Goal: Obtain resource: Download file/media

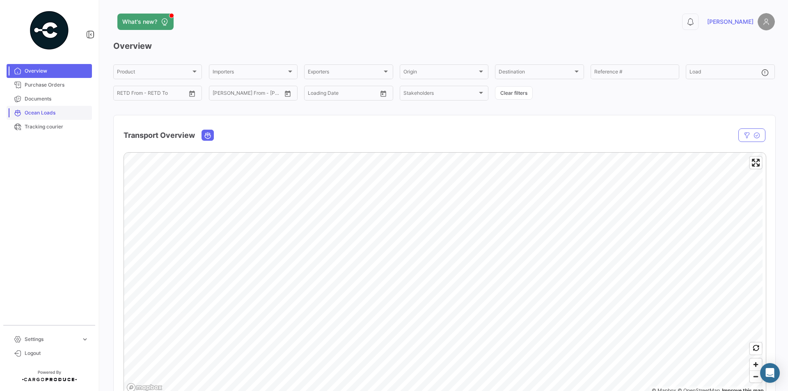
click at [40, 111] on span "Ocean Loads" at bounding box center [57, 112] width 64 height 7
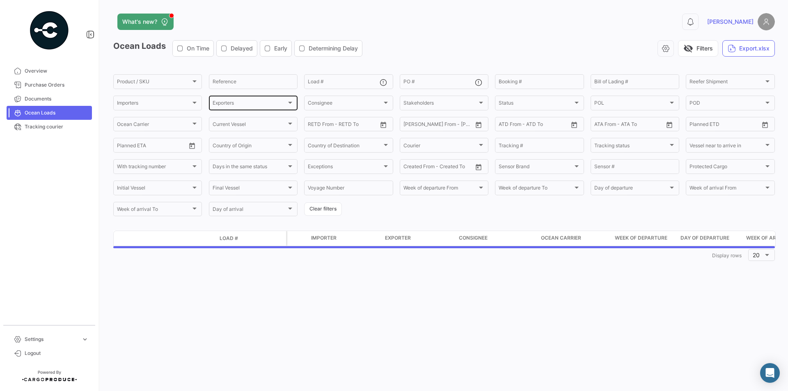
click at [260, 104] on div "Exporters" at bounding box center [249, 104] width 74 height 6
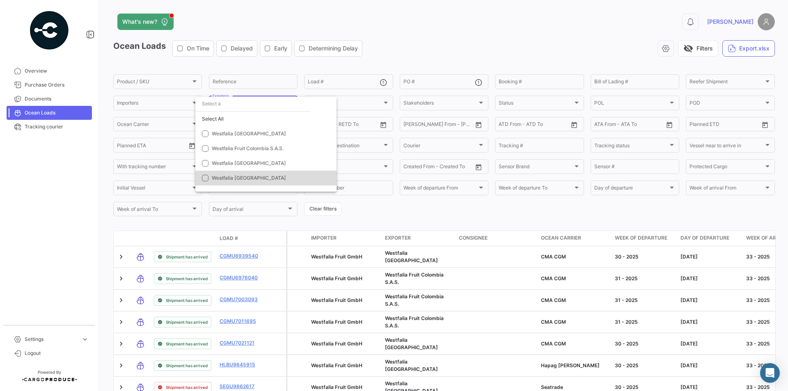
click at [229, 176] on span "Westfalia [GEOGRAPHIC_DATA]" at bounding box center [249, 178] width 74 height 6
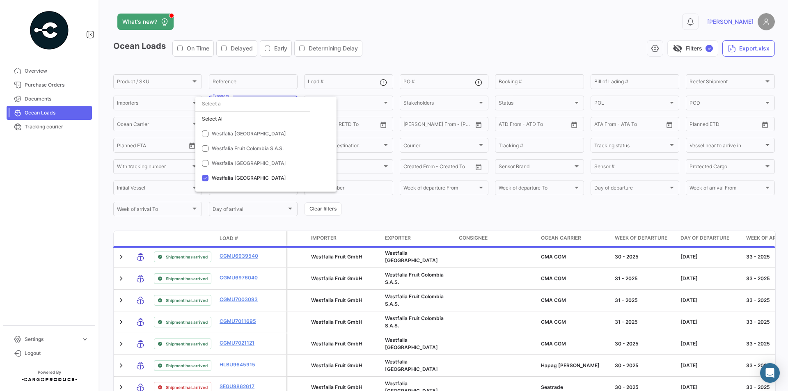
click at [389, 209] on div at bounding box center [394, 195] width 788 height 391
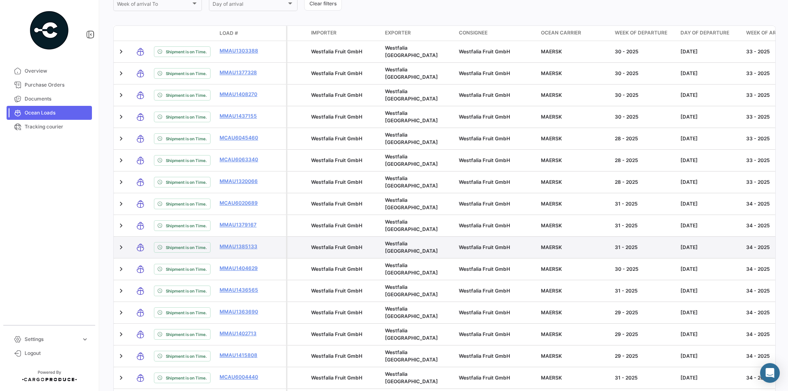
scroll to position [313, 0]
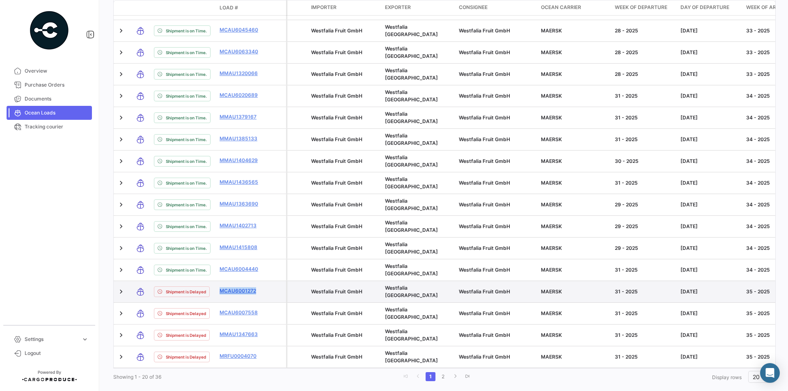
drag, startPoint x: 217, startPoint y: 270, endPoint x: 256, endPoint y: 270, distance: 38.1
click at [256, 281] on datatable-body-cell "MCAU6001272" at bounding box center [240, 291] width 49 height 21
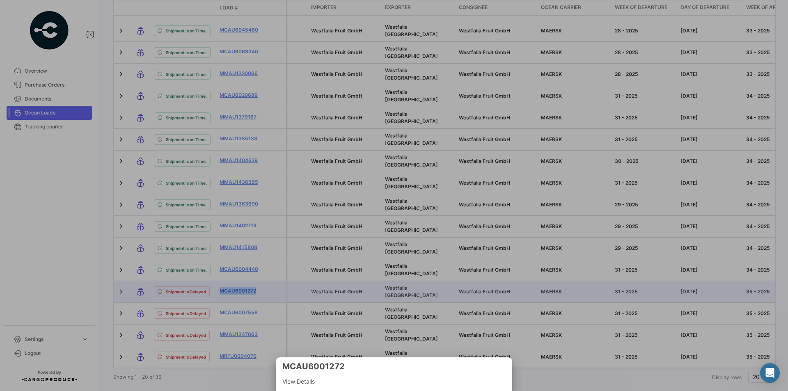
copy link "MCAU6001272"
click at [248, 270] on div at bounding box center [394, 195] width 788 height 391
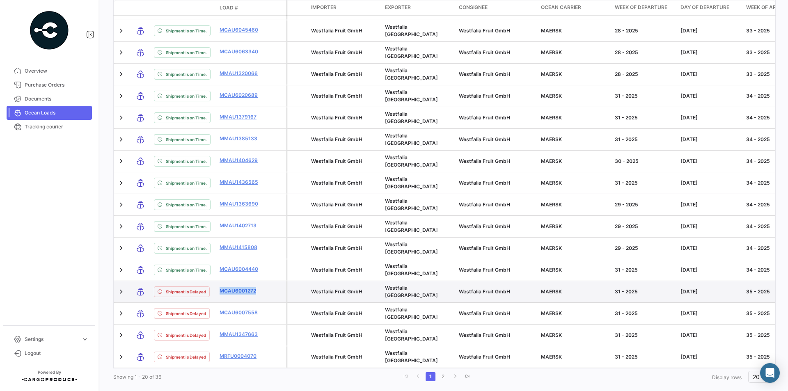
click at [247, 287] on link "MCAU6001272" at bounding box center [240, 290] width 43 height 7
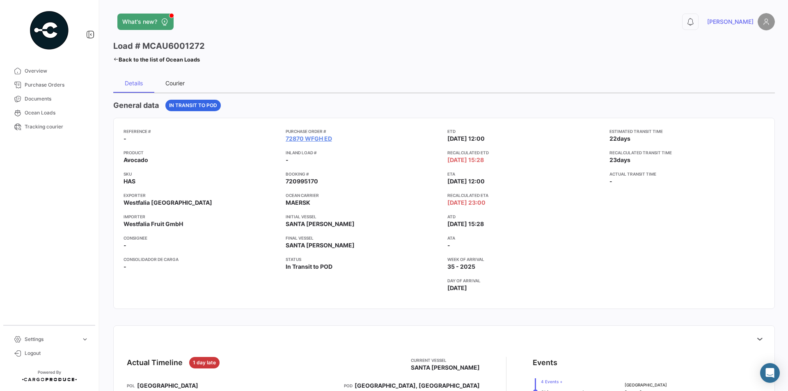
click at [180, 87] on div "Courier" at bounding box center [174, 83] width 41 height 20
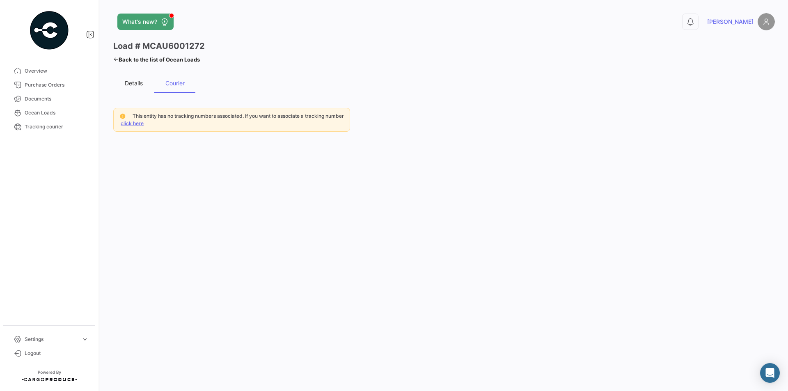
click at [137, 82] on div "Details" at bounding box center [134, 83] width 18 height 7
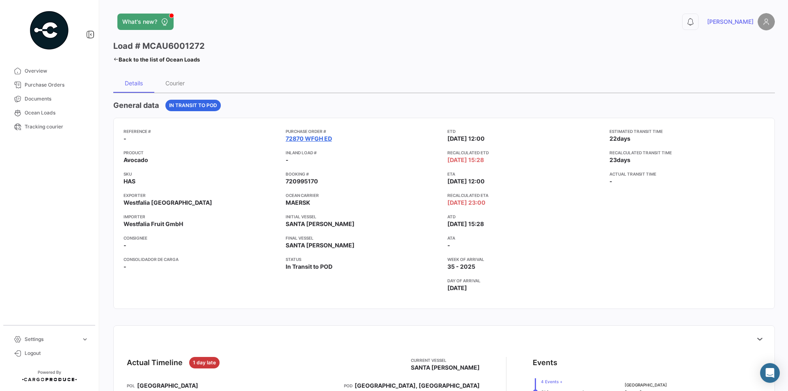
click at [320, 137] on link "72870 WFGH ED" at bounding box center [308, 139] width 46 height 8
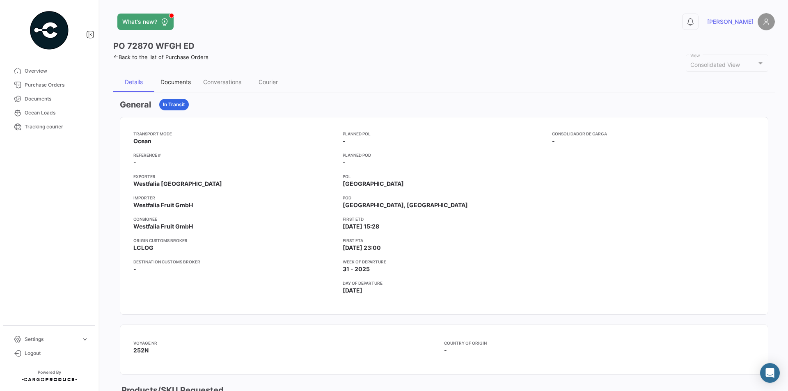
click at [172, 80] on div "Documents" at bounding box center [175, 81] width 30 height 7
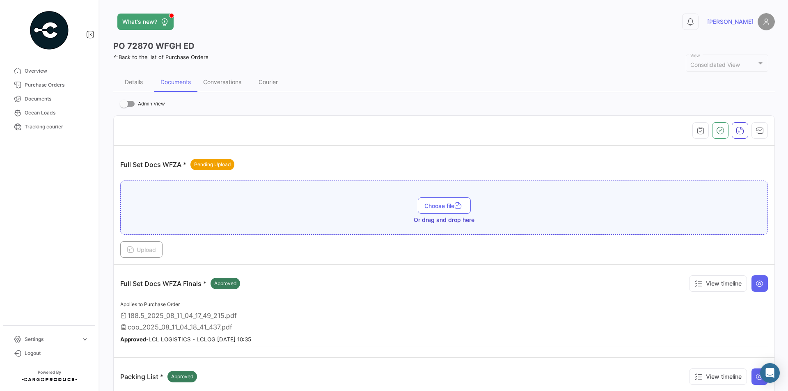
scroll to position [207, 0]
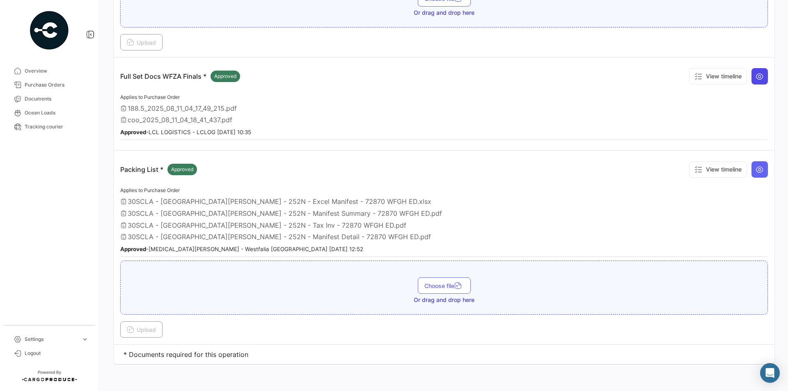
click at [760, 75] on button at bounding box center [759, 76] width 16 height 16
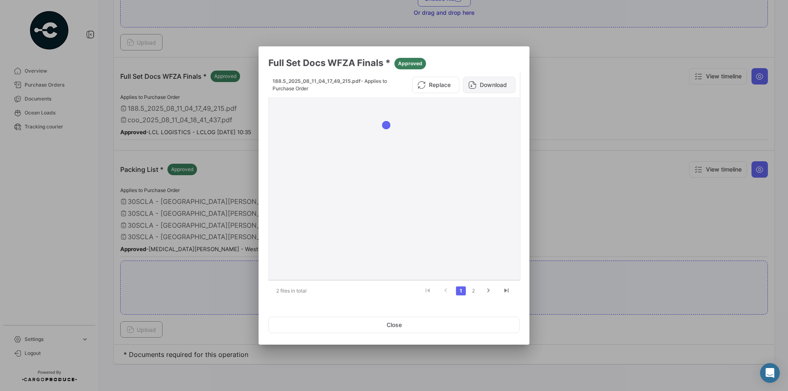
click at [486, 87] on button "Download" at bounding box center [489, 85] width 53 height 16
click at [472, 289] on link "2" at bounding box center [473, 290] width 10 height 9
click at [487, 85] on button "Download" at bounding box center [489, 85] width 53 height 16
click at [413, 329] on button "Close" at bounding box center [393, 325] width 251 height 16
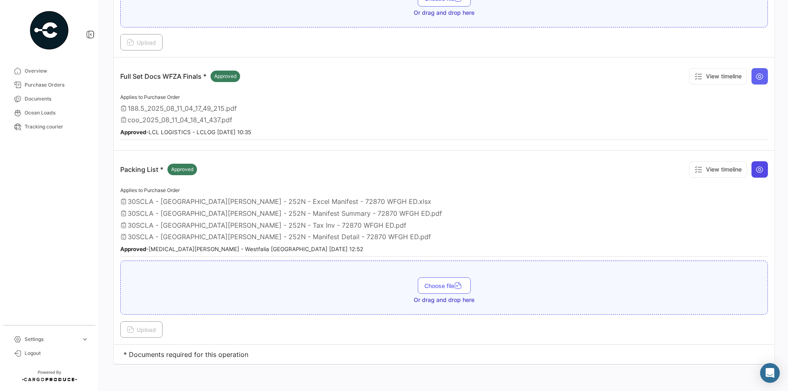
click at [755, 169] on icon at bounding box center [759, 169] width 8 height 8
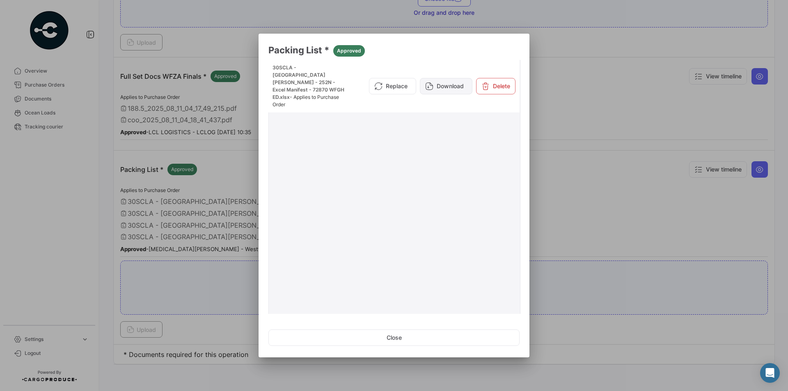
click at [441, 80] on button "Download" at bounding box center [446, 86] width 53 height 16
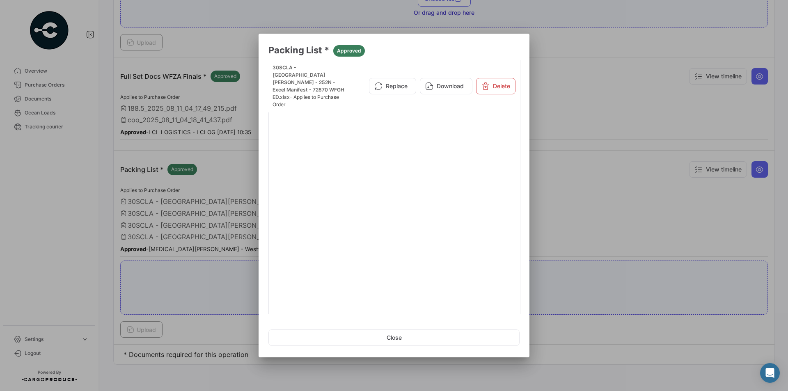
scroll to position [111, 0]
click at [443, 305] on link "2" at bounding box center [448, 303] width 10 height 9
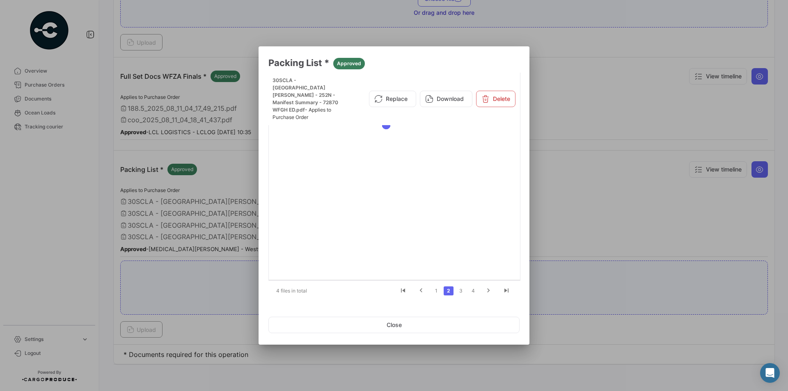
scroll to position [0, 0]
click at [450, 91] on button "Download" at bounding box center [446, 99] width 53 height 16
click at [467, 292] on li "4" at bounding box center [473, 291] width 12 height 14
click at [464, 290] on link "3" at bounding box center [461, 290] width 10 height 9
click at [449, 92] on button "Download" at bounding box center [446, 95] width 53 height 16
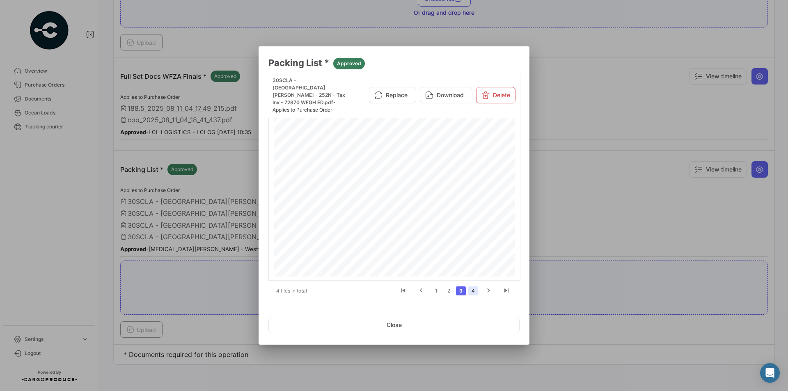
click at [474, 288] on link "4" at bounding box center [473, 290] width 10 height 9
click at [467, 97] on button "Download" at bounding box center [446, 99] width 53 height 16
click at [462, 94] on div "Replace Download Delete" at bounding box center [438, 99] width 155 height 16
click at [387, 328] on button "Close" at bounding box center [393, 325] width 251 height 16
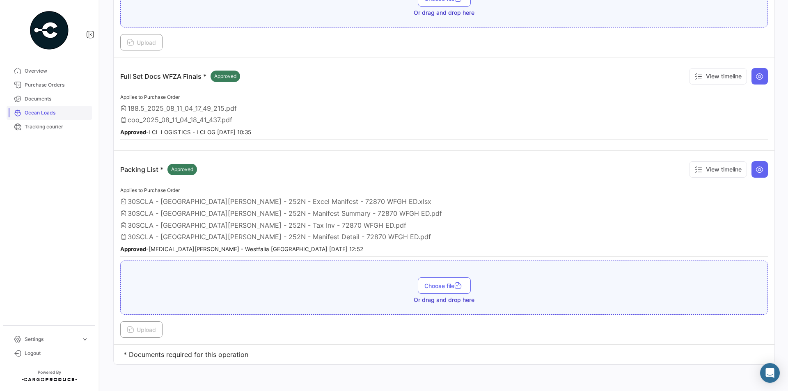
click at [39, 110] on span "Ocean Loads" at bounding box center [57, 112] width 64 height 7
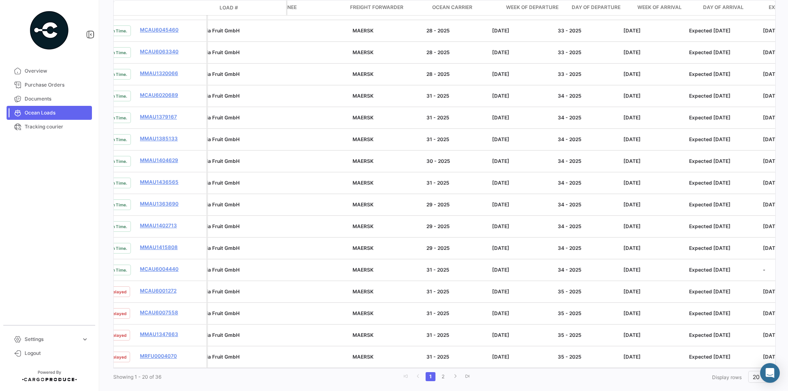
scroll to position [0, 191]
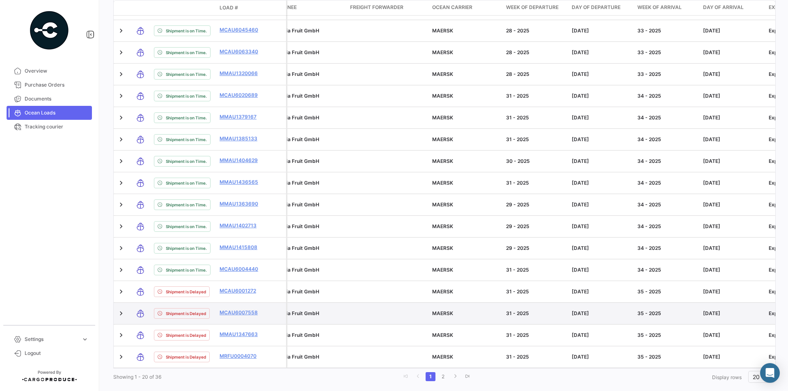
drag, startPoint x: 212, startPoint y: 295, endPoint x: 258, endPoint y: 299, distance: 46.1
click at [258, 303] on div "Shipment is Delayed MCAU6007558" at bounding box center [200, 313] width 172 height 21
copy div "MCAU6007558"
click at [250, 309] on link "MCAU6007558" at bounding box center [240, 312] width 43 height 7
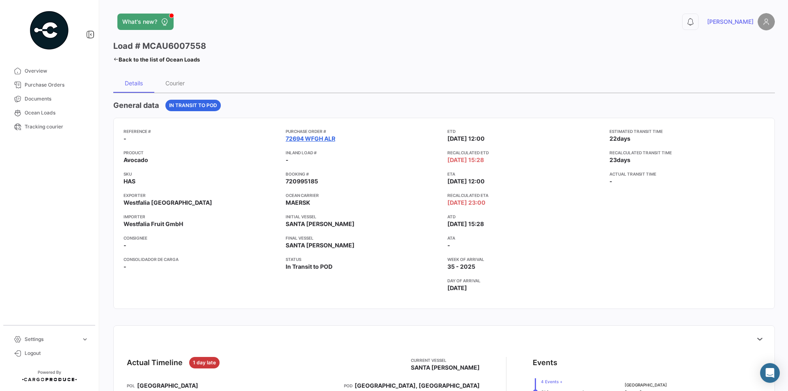
click at [306, 138] on link "72694 WFGH ALR" at bounding box center [310, 139] width 50 height 8
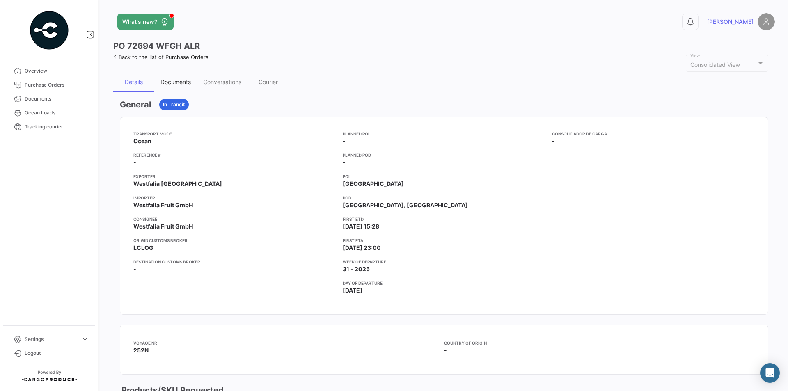
click at [187, 77] on div "Documents" at bounding box center [175, 82] width 43 height 20
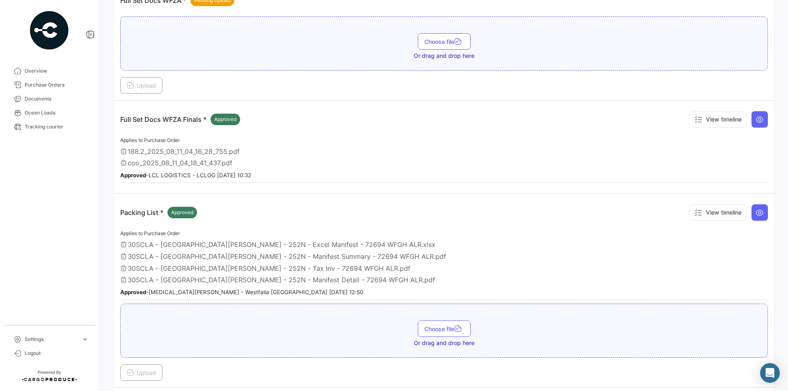
scroll to position [205, 0]
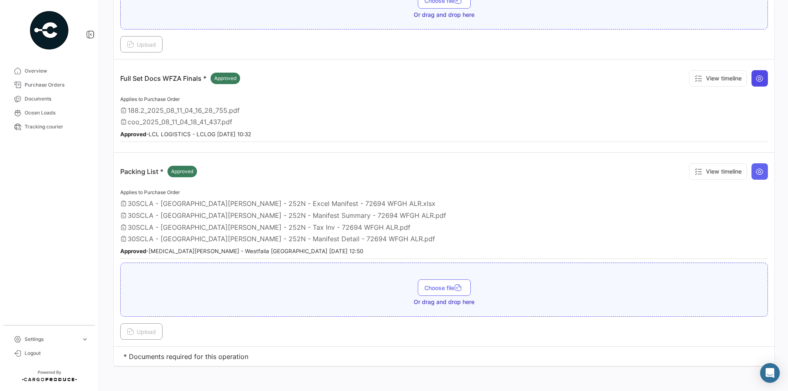
click at [751, 79] on button at bounding box center [759, 78] width 16 height 16
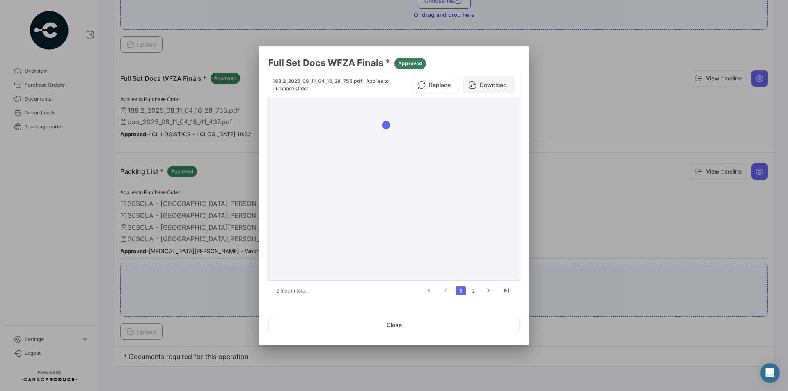
click at [487, 84] on button "Download" at bounding box center [489, 85] width 53 height 16
click at [475, 289] on link "2" at bounding box center [473, 290] width 10 height 9
click at [473, 85] on icon at bounding box center [472, 85] width 8 height 8
click at [472, 323] on button "Close" at bounding box center [393, 325] width 251 height 16
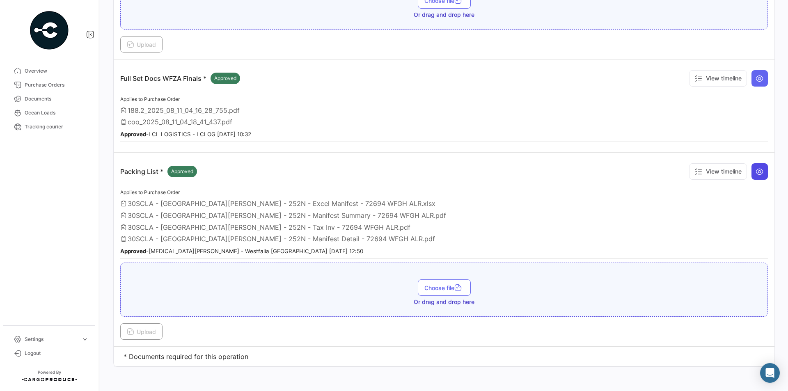
click at [756, 168] on icon at bounding box center [759, 171] width 8 height 8
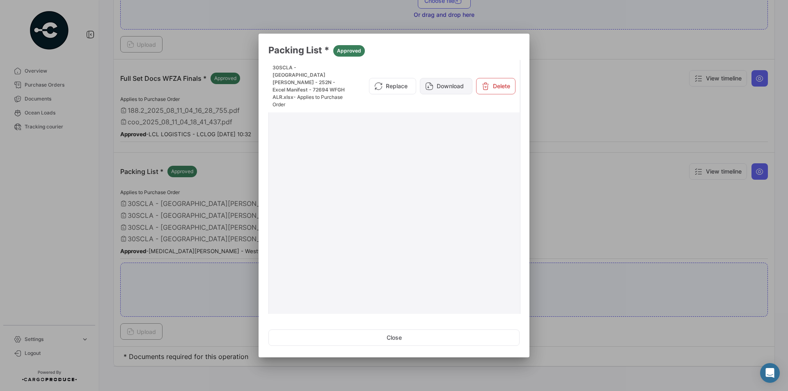
click at [450, 78] on button "Download" at bounding box center [446, 86] width 53 height 16
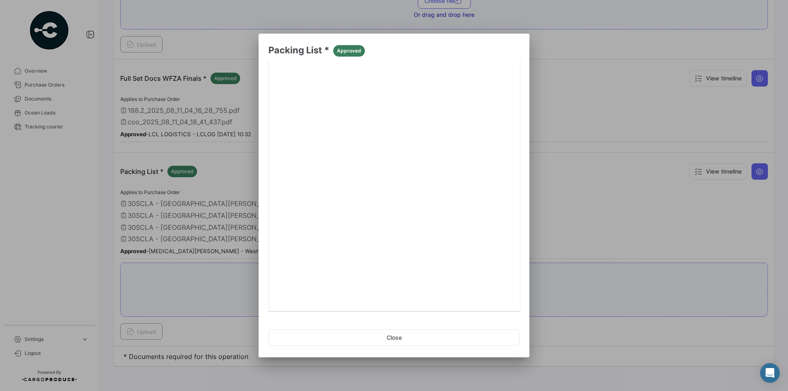
scroll to position [111, 0]
click at [446, 304] on link "2" at bounding box center [448, 303] width 10 height 9
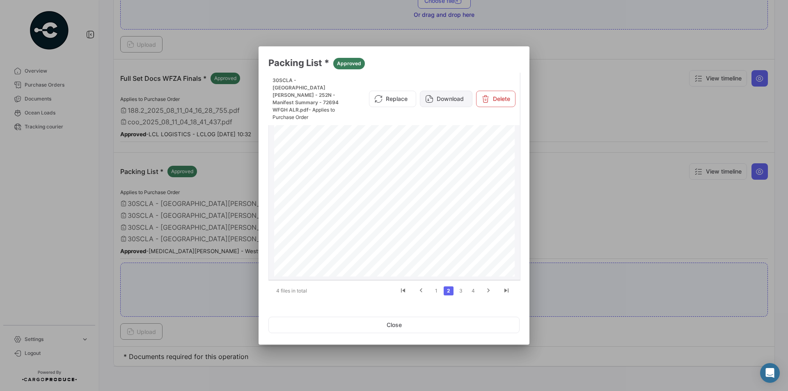
click at [459, 91] on button "Download" at bounding box center [446, 99] width 53 height 16
click at [465, 291] on link "3" at bounding box center [461, 290] width 10 height 9
click at [450, 93] on button "Download" at bounding box center [446, 95] width 53 height 16
click at [473, 289] on link "4" at bounding box center [473, 290] width 10 height 9
click at [446, 91] on button "Download" at bounding box center [446, 99] width 53 height 16
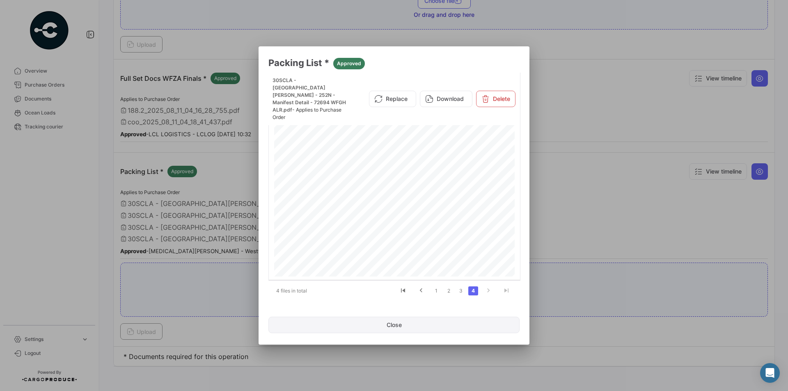
click at [384, 327] on button "Close" at bounding box center [393, 325] width 251 height 16
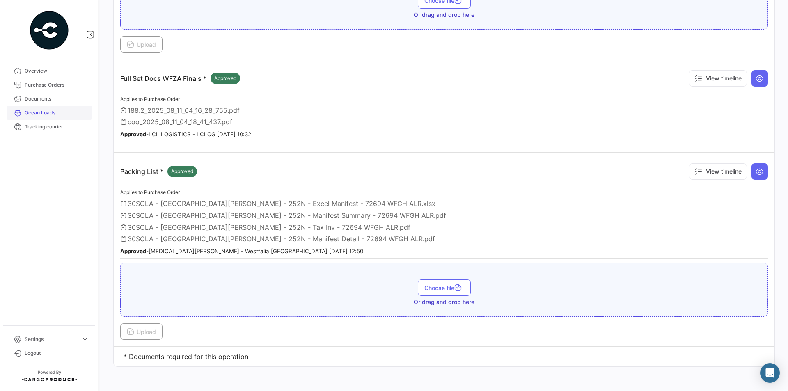
click at [64, 110] on span "Ocean Loads" at bounding box center [57, 112] width 64 height 7
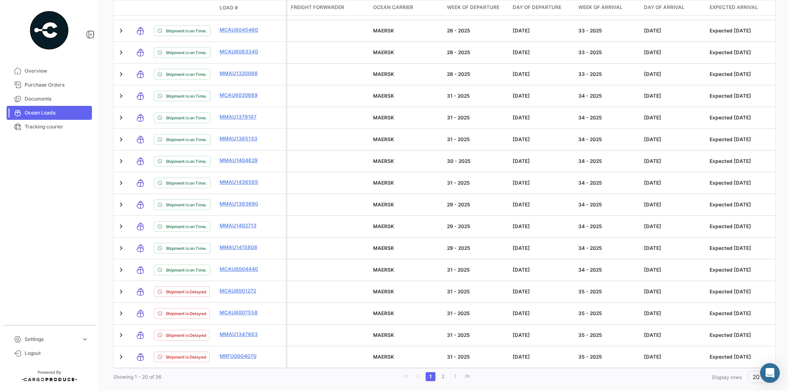
scroll to position [0, 216]
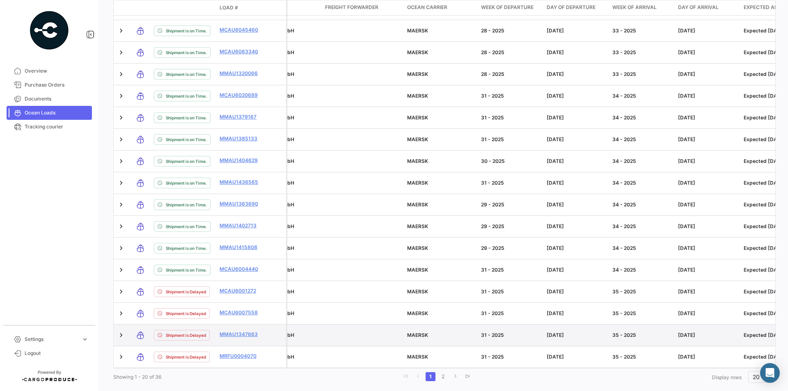
drag, startPoint x: 215, startPoint y: 312, endPoint x: 261, endPoint y: 319, distance: 46.0
click at [261, 324] on div "Shipment is Delayed MMAU1347663" at bounding box center [200, 334] width 172 height 21
copy div "MMAU1347663"
click at [240, 331] on link "MMAU1347663" at bounding box center [240, 334] width 43 height 7
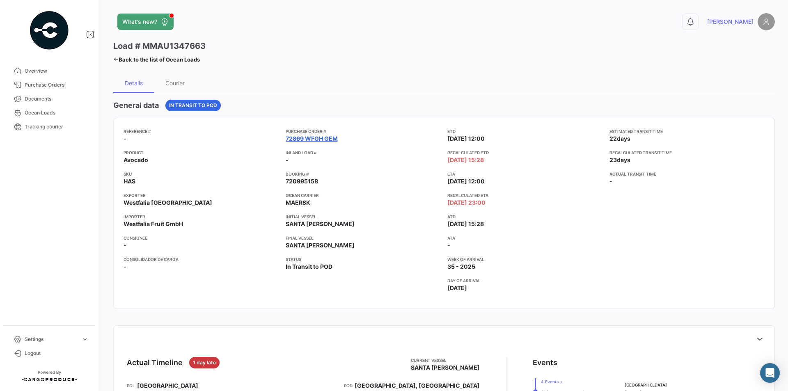
click at [319, 137] on link "72869 WFGH GEM" at bounding box center [311, 139] width 52 height 8
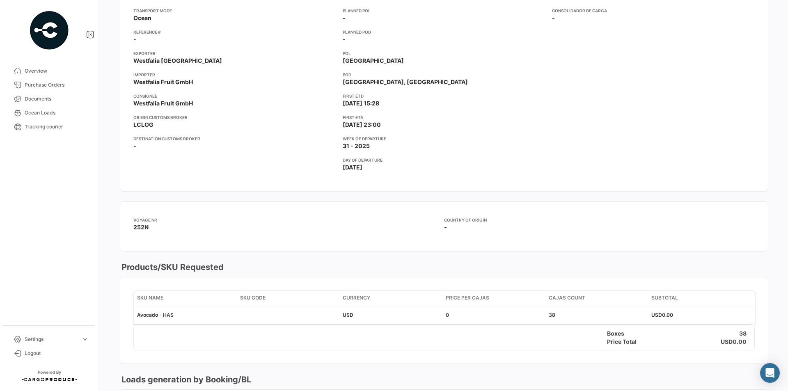
scroll to position [41, 0]
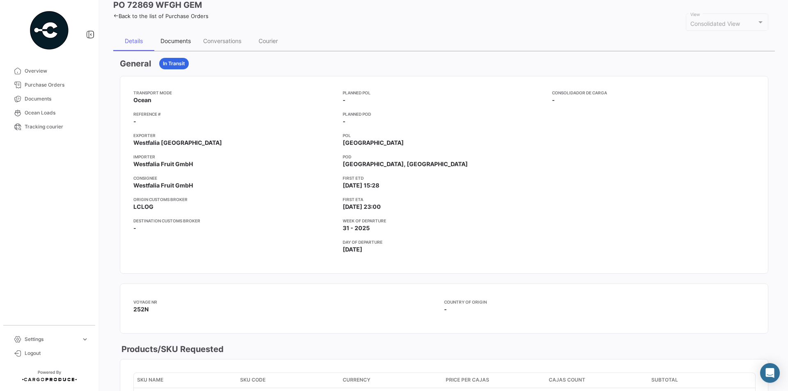
click at [180, 43] on div "Documents" at bounding box center [175, 40] width 30 height 7
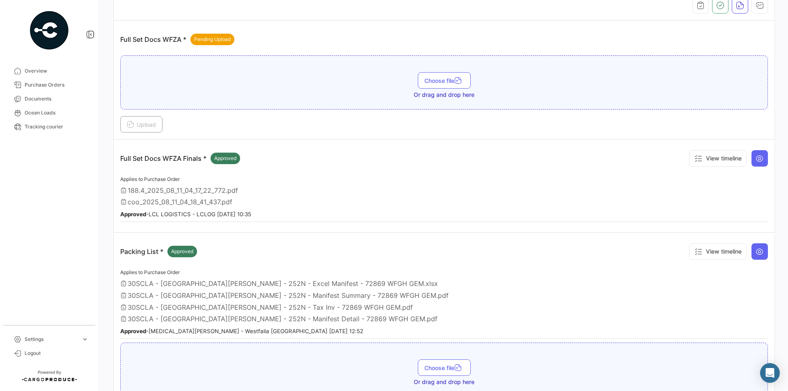
scroll to position [84, 0]
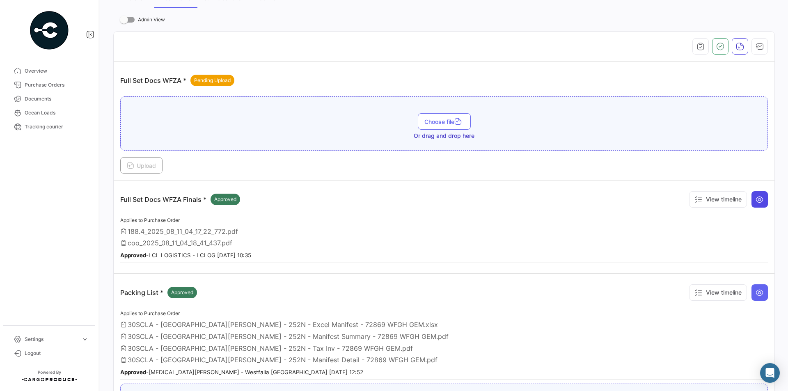
click at [758, 199] on icon at bounding box center [759, 199] width 8 height 8
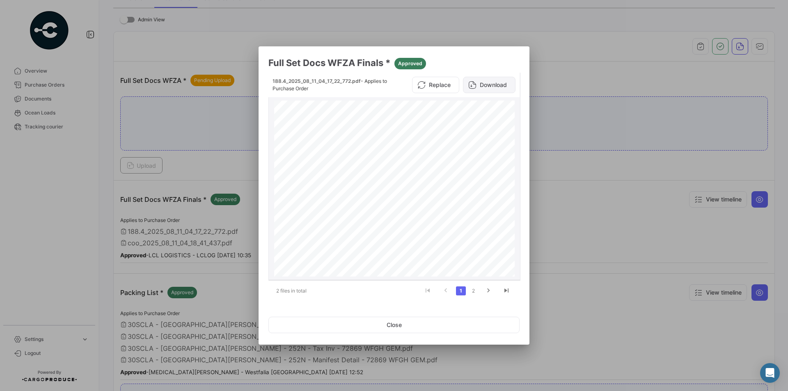
click at [493, 88] on button "Download" at bounding box center [489, 85] width 53 height 16
click at [475, 290] on link "2" at bounding box center [473, 290] width 10 height 9
click at [473, 80] on button "Download" at bounding box center [489, 85] width 53 height 16
click at [395, 319] on button "Close" at bounding box center [393, 325] width 251 height 16
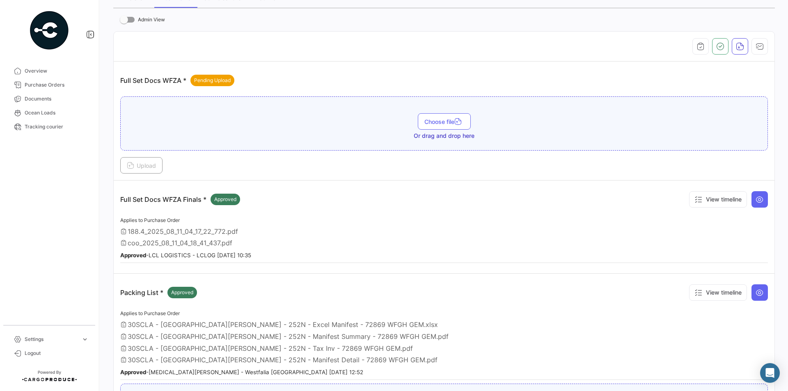
scroll to position [207, 0]
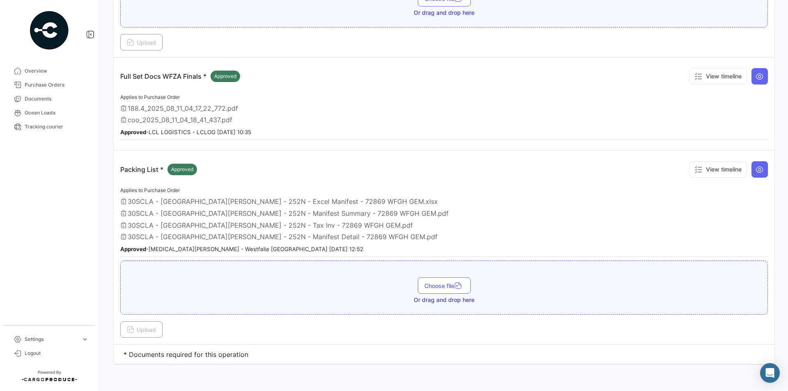
click at [757, 158] on div "View timeline" at bounding box center [726, 169] width 82 height 25
click at [759, 171] on button at bounding box center [759, 169] width 16 height 16
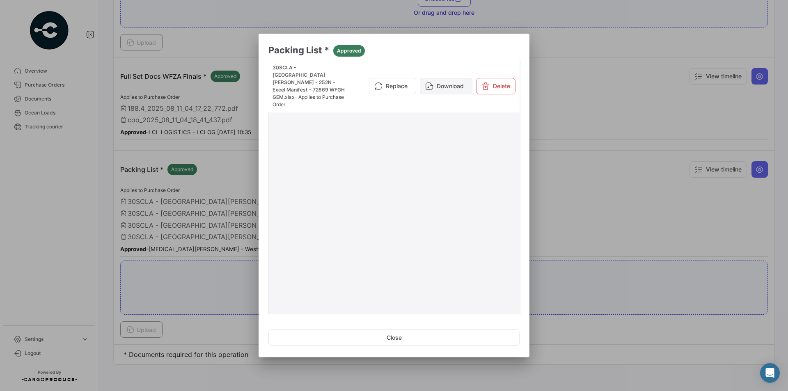
click at [433, 78] on button "Download" at bounding box center [446, 86] width 53 height 16
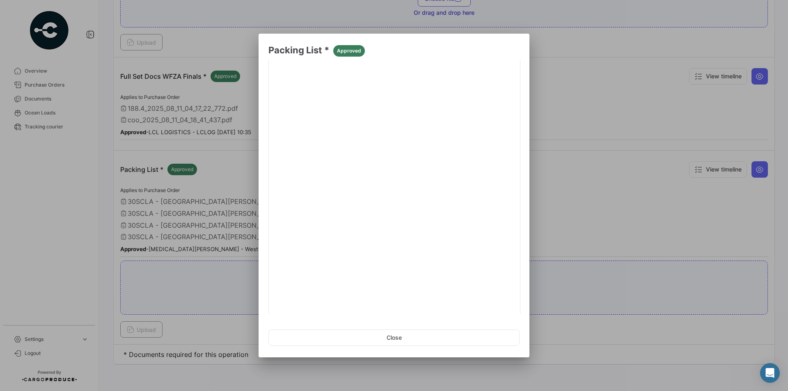
scroll to position [111, 0]
click at [443, 300] on link "2" at bounding box center [448, 303] width 10 height 9
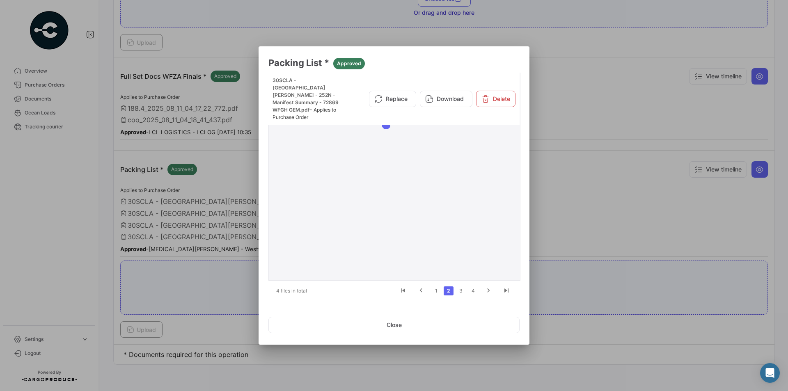
scroll to position [0, 0]
click at [450, 91] on button "Download" at bounding box center [446, 99] width 53 height 16
click at [464, 292] on link "3" at bounding box center [461, 290] width 10 height 9
click at [457, 88] on button "Download" at bounding box center [446, 95] width 53 height 16
click at [473, 292] on link "4" at bounding box center [473, 290] width 10 height 9
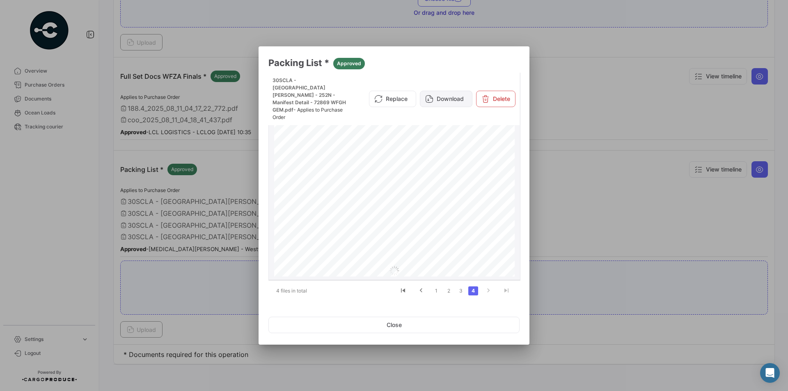
click at [442, 91] on button "Download" at bounding box center [446, 99] width 53 height 16
click at [374, 326] on button "Close" at bounding box center [393, 325] width 251 height 16
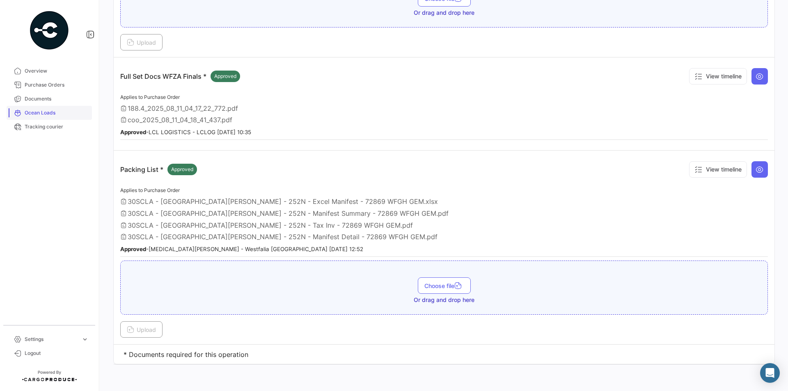
click at [51, 112] on span "Ocean Loads" at bounding box center [57, 112] width 64 height 7
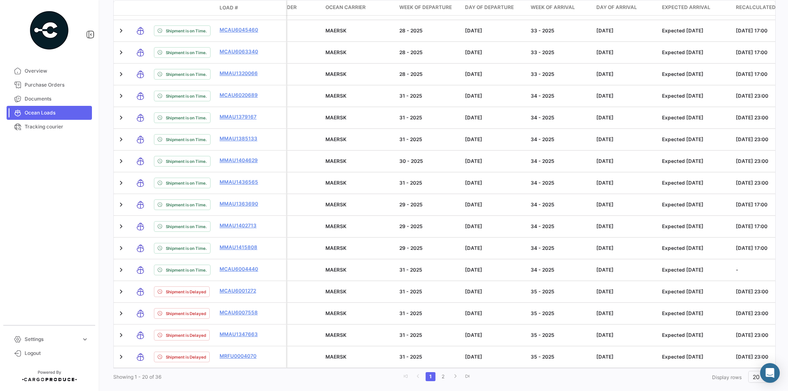
scroll to position [0, 324]
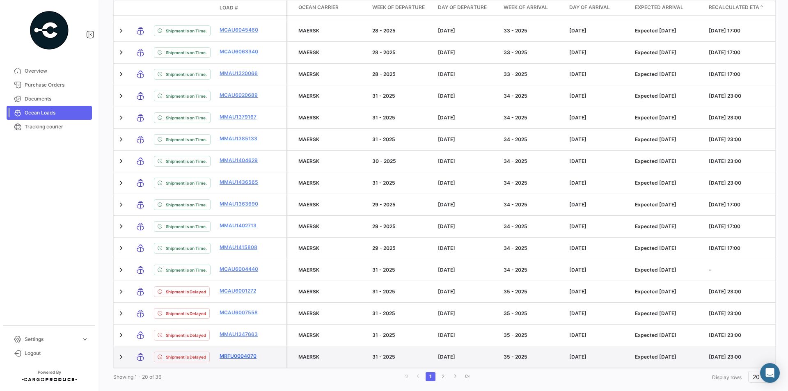
drag, startPoint x: 211, startPoint y: 332, endPoint x: 260, endPoint y: 338, distance: 49.5
click at [260, 346] on div "Shipment is Delayed MRFU0004070" at bounding box center [200, 356] width 172 height 21
copy div "MRFU0004070"
click at [247, 352] on link "MRFU0004070" at bounding box center [240, 355] width 43 height 7
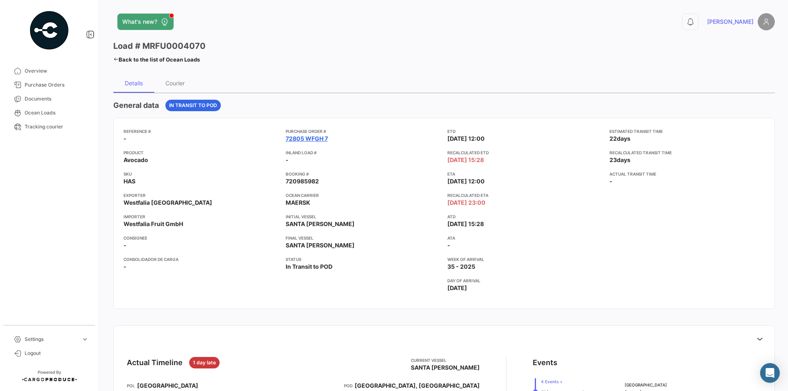
click at [291, 138] on link "72805 WFGH 7" at bounding box center [306, 139] width 42 height 8
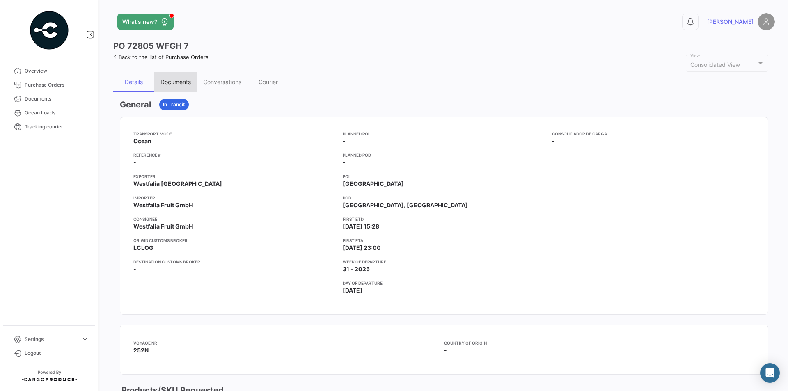
click at [179, 82] on div "Documents" at bounding box center [175, 81] width 30 height 7
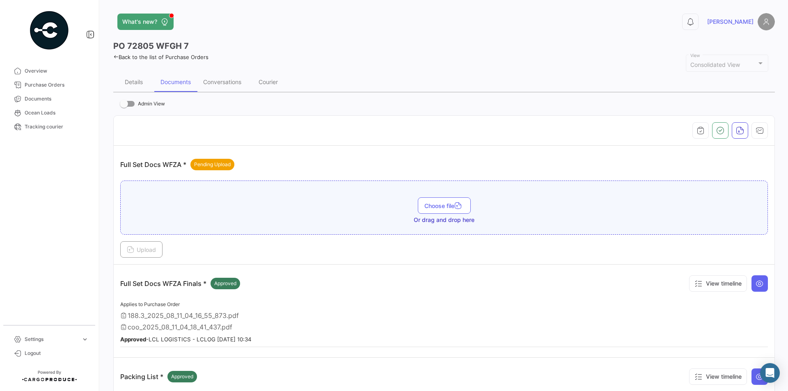
scroll to position [123, 0]
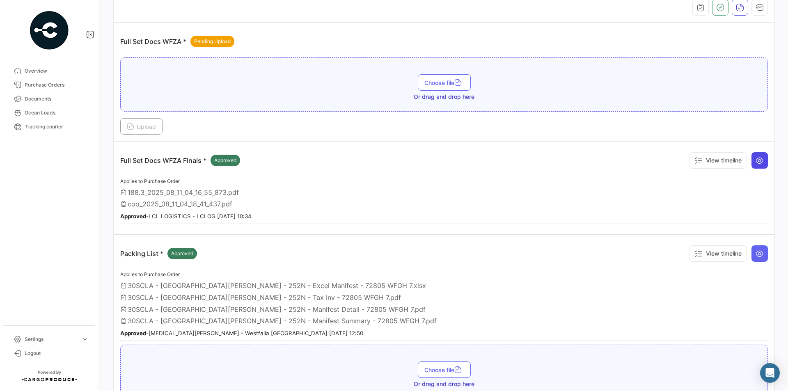
click at [751, 165] on button at bounding box center [759, 160] width 16 height 16
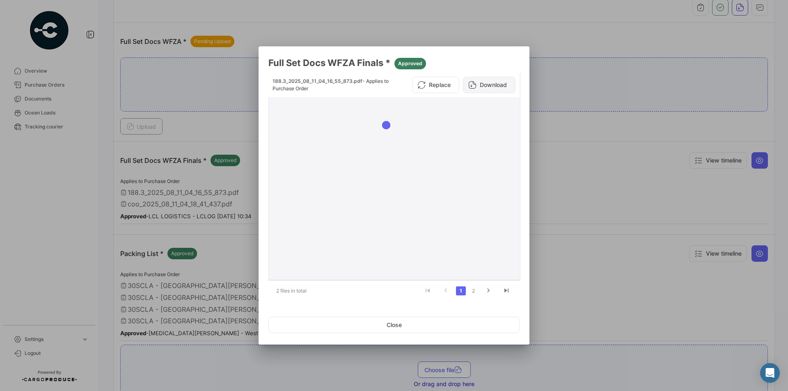
click at [490, 82] on button "Download" at bounding box center [489, 85] width 53 height 16
click at [472, 290] on link "2" at bounding box center [473, 290] width 10 height 9
click at [475, 86] on icon at bounding box center [472, 85] width 8 height 8
click at [406, 322] on button "Close" at bounding box center [393, 325] width 251 height 16
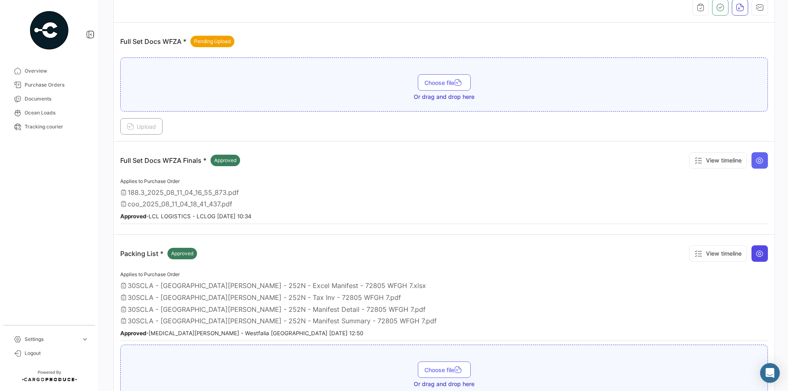
click at [751, 252] on button at bounding box center [759, 253] width 16 height 16
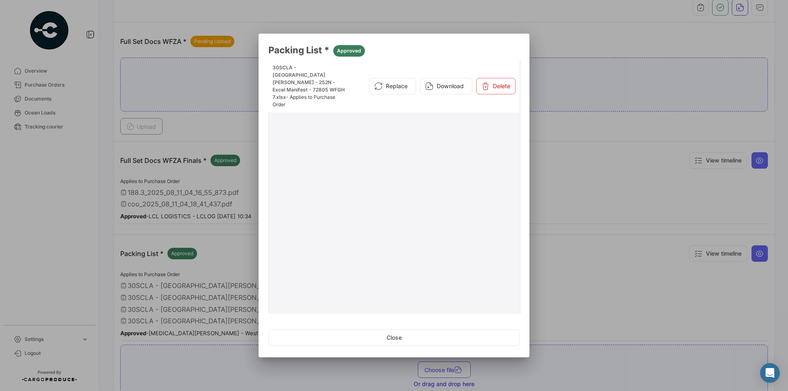
click at [427, 68] on div "30SCLA - [GEOGRAPHIC_DATA][PERSON_NAME] - 252N - Excel Manifest - 72805 WFGH 7.…" at bounding box center [393, 86] width 251 height 53
click at [434, 78] on button "Download" at bounding box center [446, 86] width 53 height 16
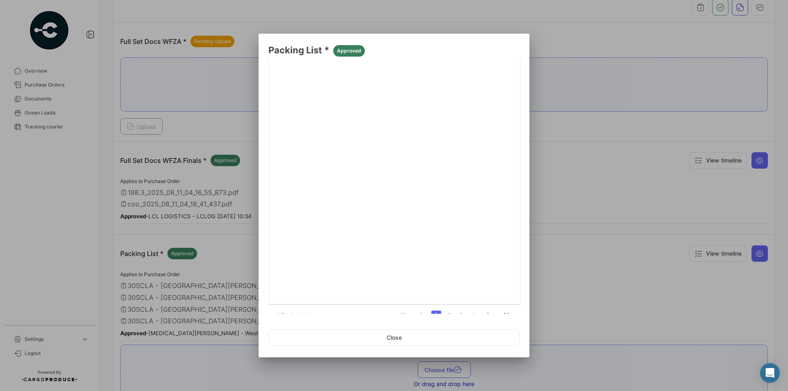
scroll to position [111, 0]
click at [443, 304] on link "2" at bounding box center [448, 303] width 10 height 9
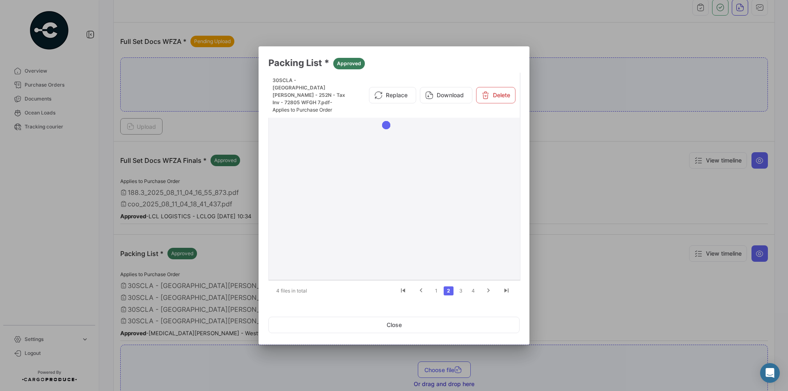
scroll to position [0, 0]
click at [434, 91] on button "Download" at bounding box center [446, 95] width 53 height 16
click at [463, 288] on link "3" at bounding box center [461, 290] width 10 height 9
click at [445, 96] on button "Download" at bounding box center [446, 95] width 53 height 16
click at [474, 292] on link "4" at bounding box center [473, 290] width 10 height 9
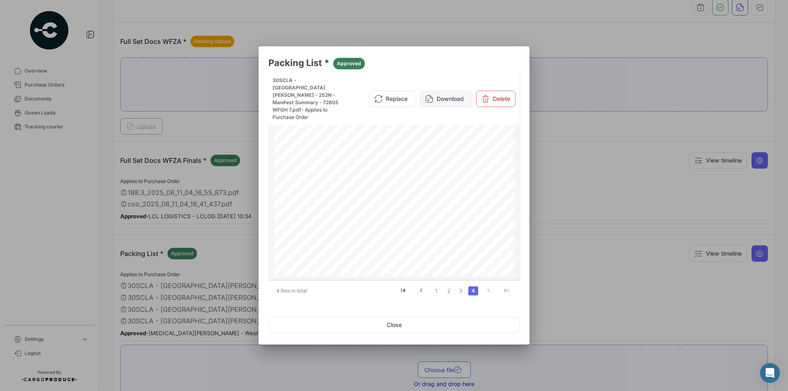
click at [436, 91] on button "Download" at bounding box center [446, 99] width 53 height 16
click at [397, 321] on button "Close" at bounding box center [393, 325] width 251 height 16
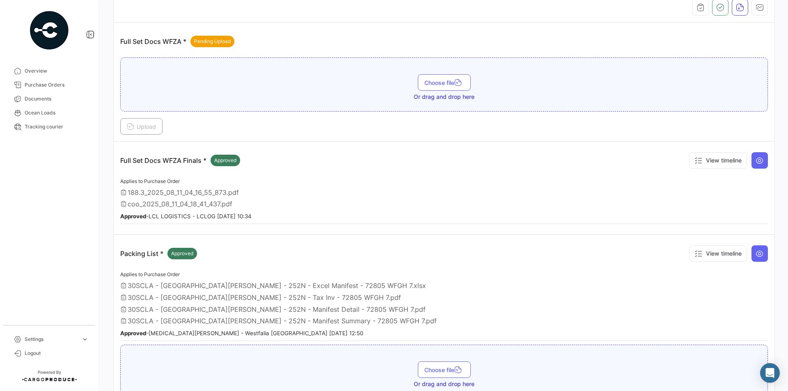
drag, startPoint x: 25, startPoint y: 109, endPoint x: 304, endPoint y: 268, distance: 321.1
click at [25, 109] on link "Ocean Loads" at bounding box center [49, 113] width 85 height 14
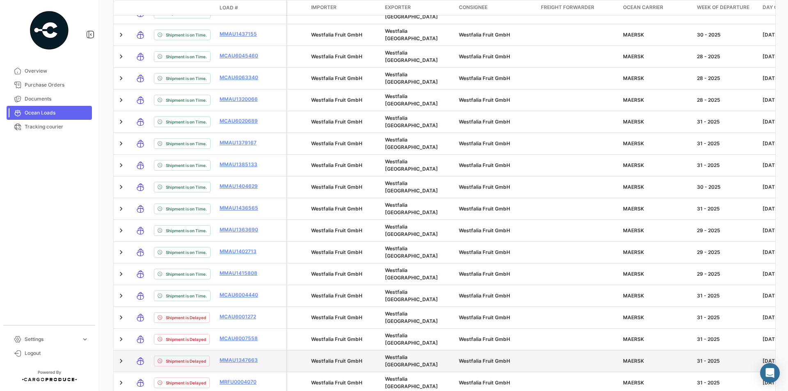
scroll to position [313, 0]
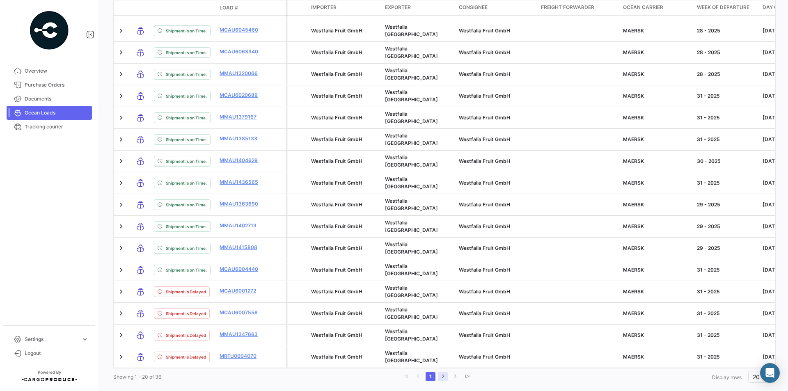
click at [442, 372] on link "2" at bounding box center [443, 376] width 10 height 9
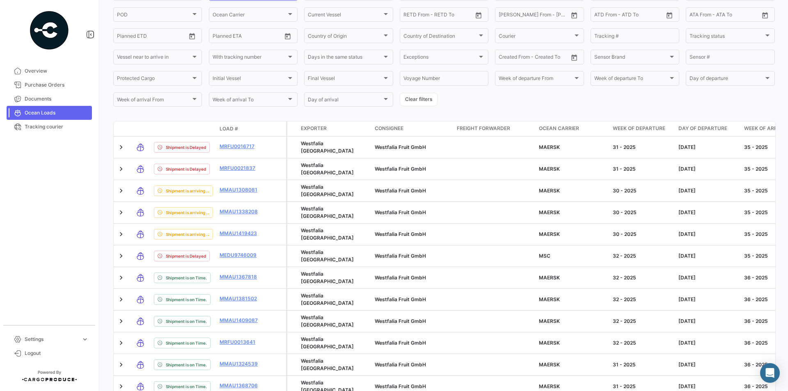
scroll to position [151, 0]
